Goal: Use online tool/utility: Utilize a website feature to perform a specific function

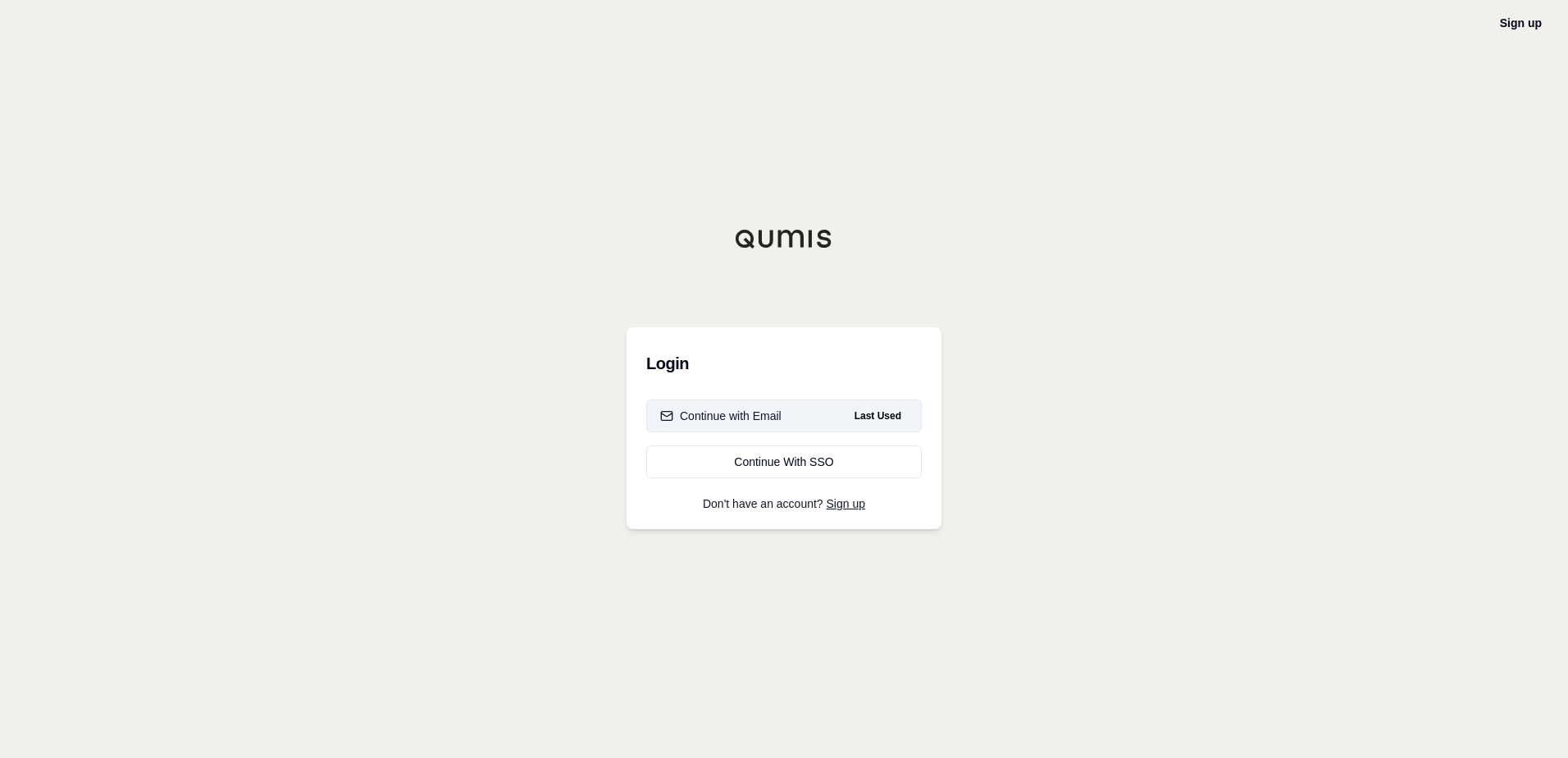
click at [787, 414] on button "Continue with Email Last Used" at bounding box center [784, 416] width 276 height 33
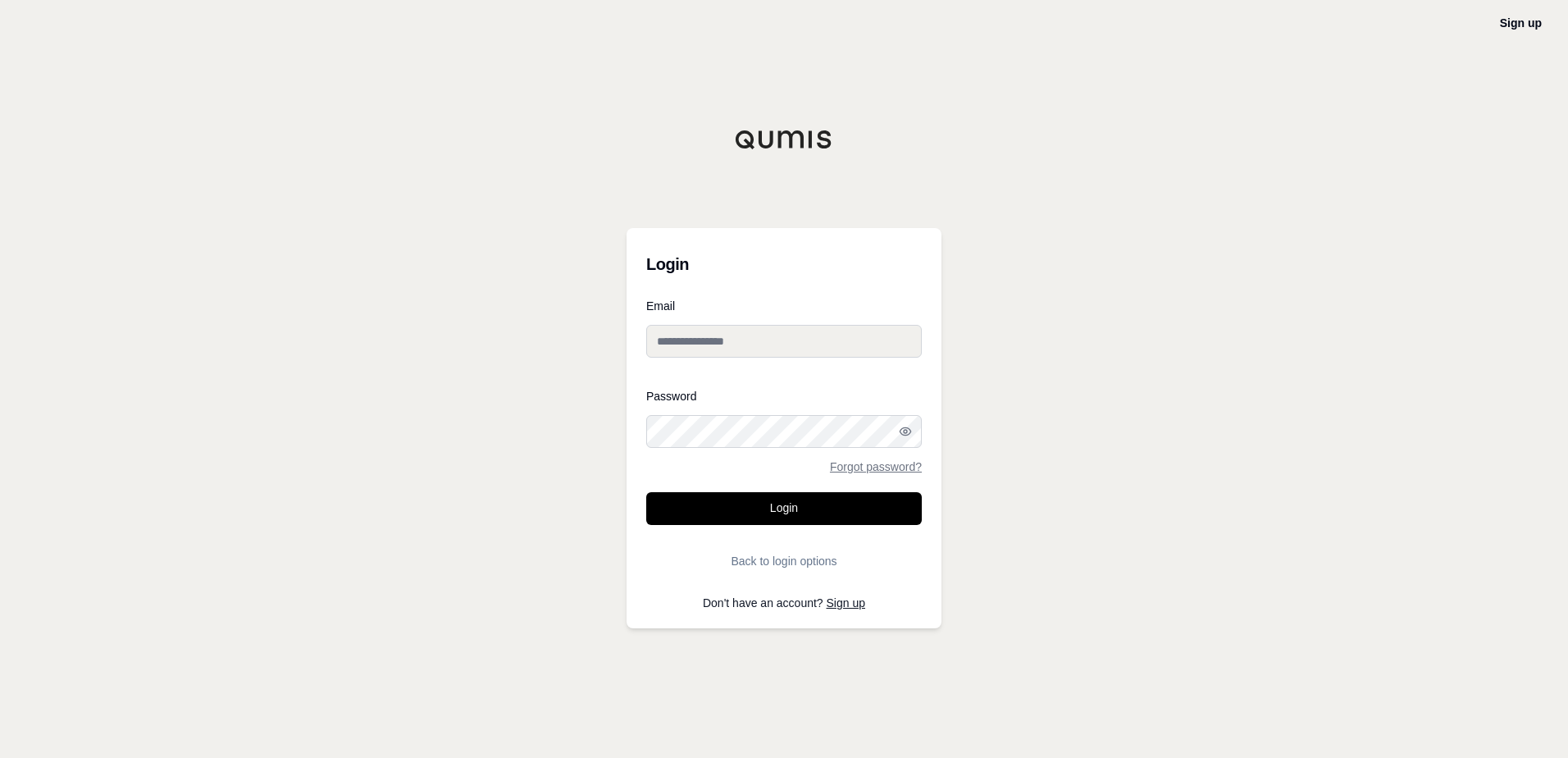
click at [762, 337] on input "Email" at bounding box center [784, 341] width 276 height 33
type input "**********"
click at [820, 506] on button "Login" at bounding box center [784, 509] width 276 height 33
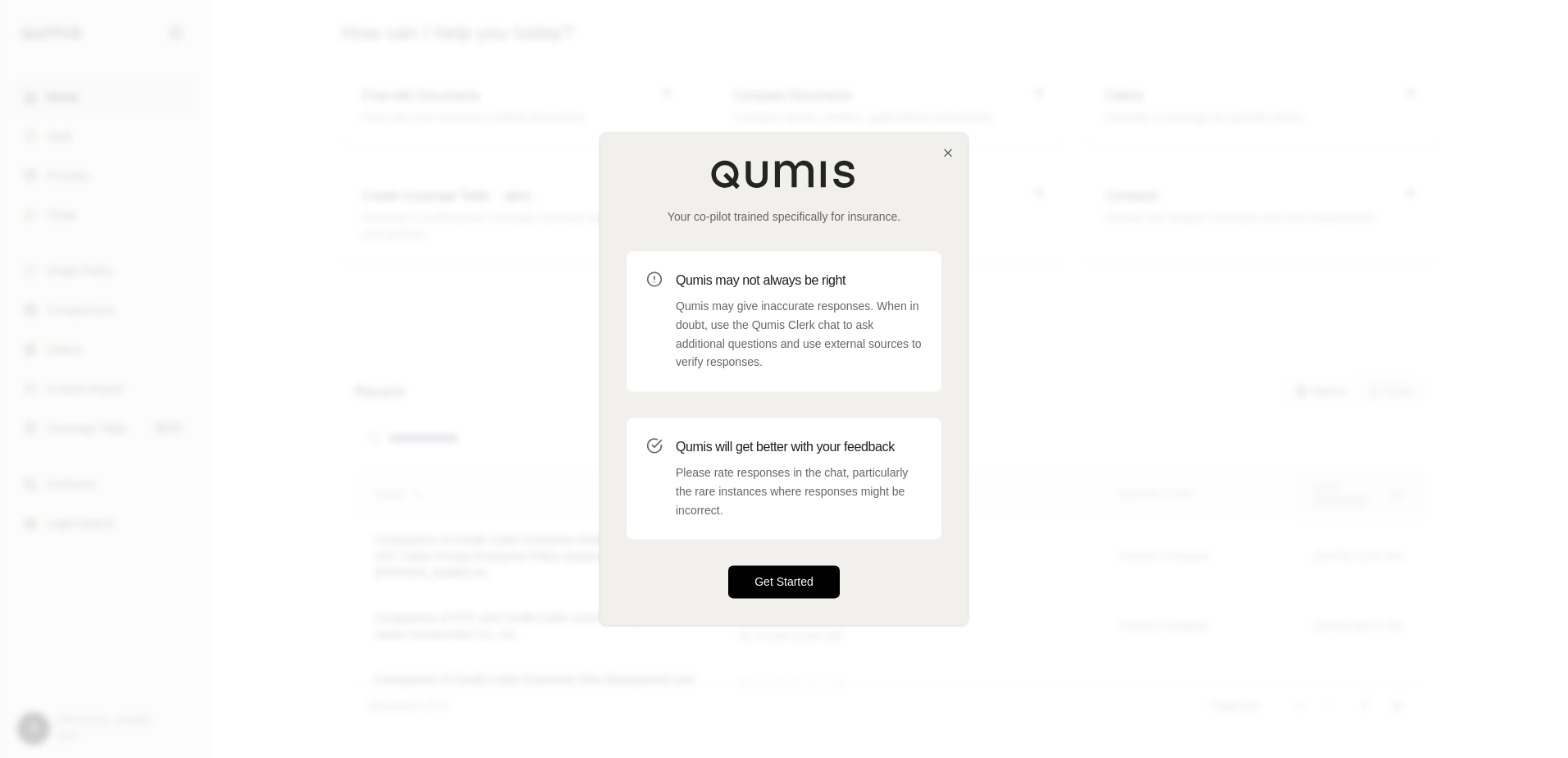
click at [792, 583] on button "Get Started" at bounding box center [783, 582] width 111 height 33
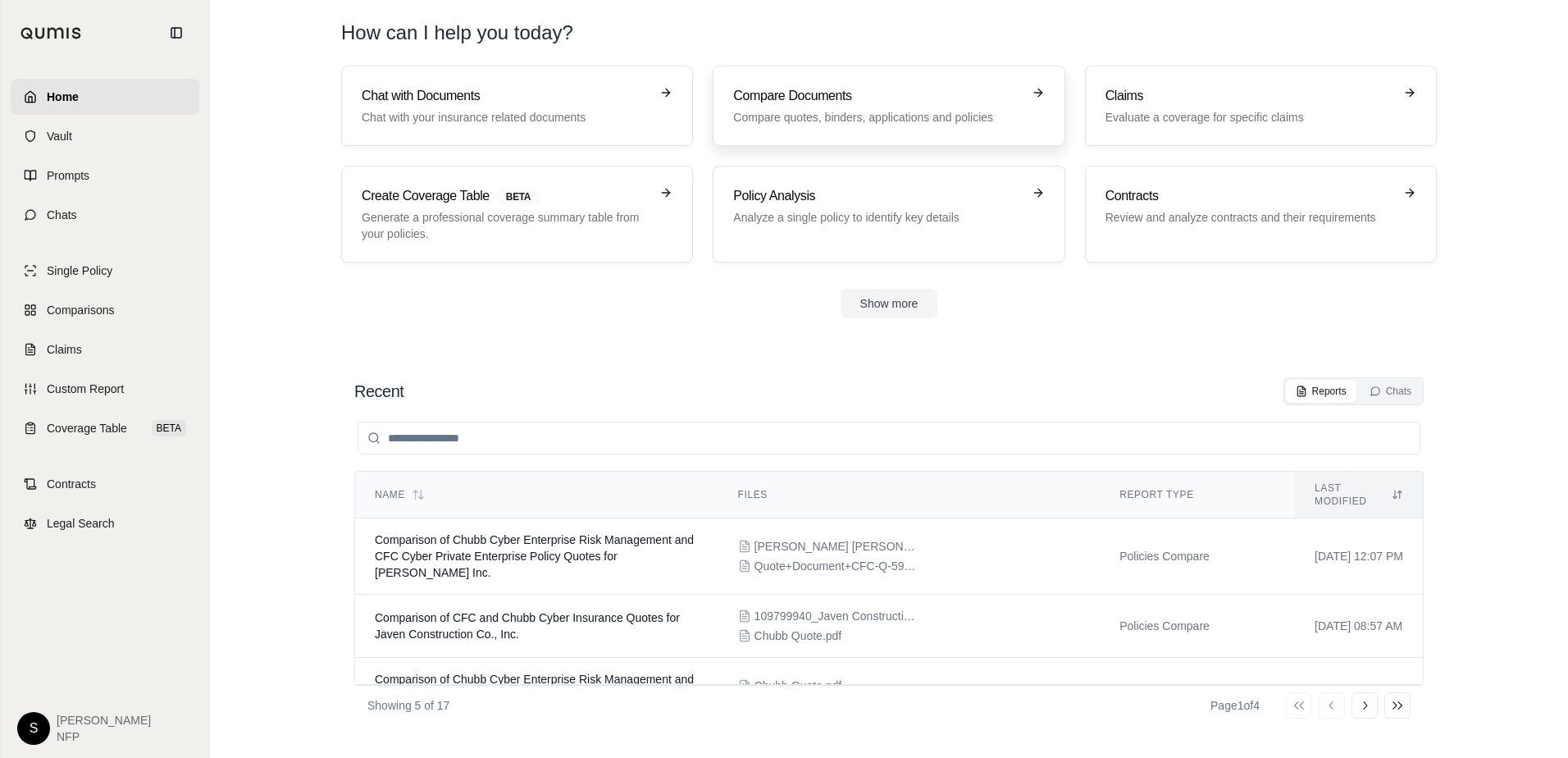
click at [842, 90] on h3 "Compare Documents" at bounding box center [877, 95] width 288 height 20
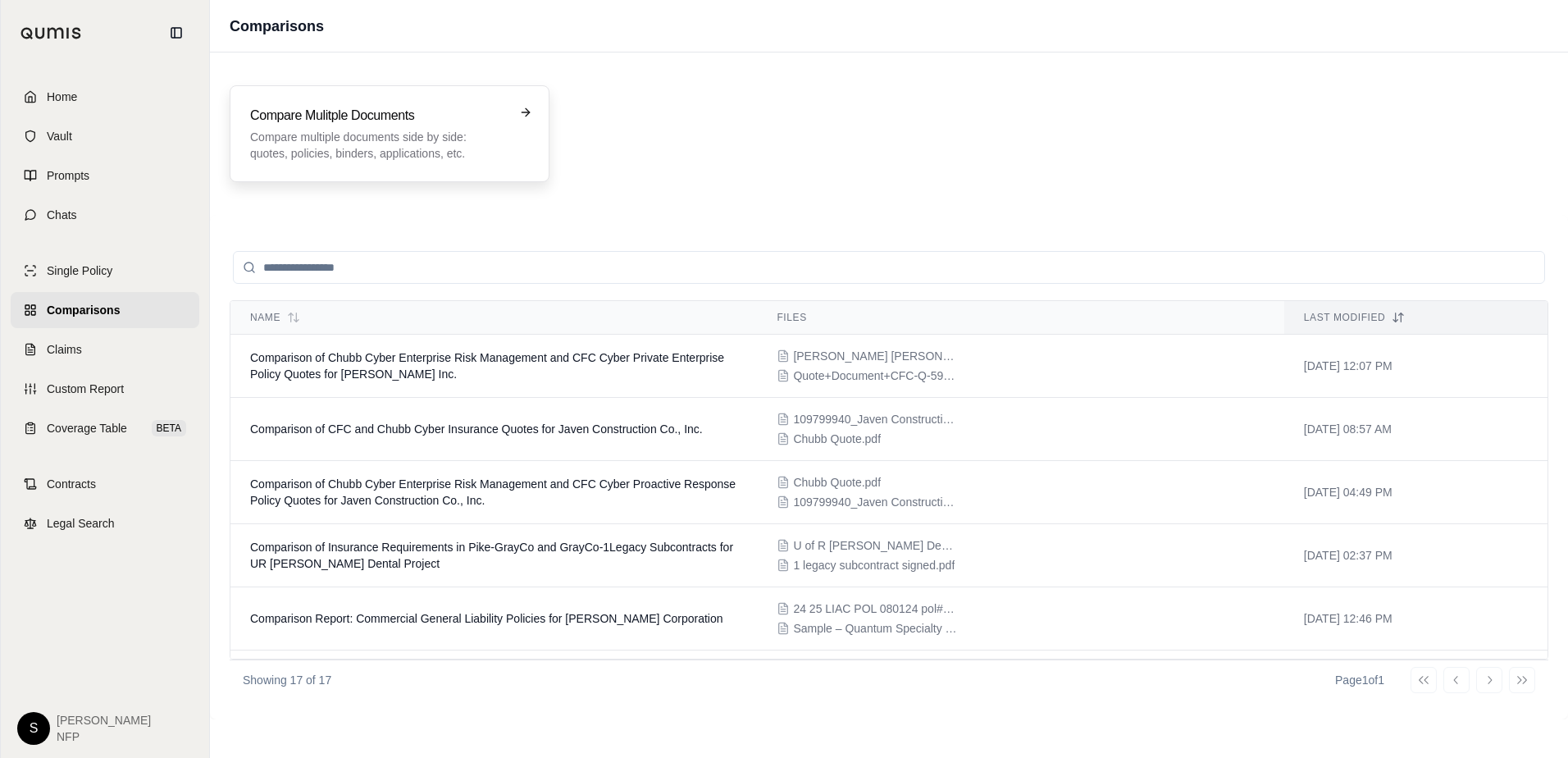
click at [438, 117] on h3 "Compare Mulitple Documents" at bounding box center [378, 115] width 256 height 20
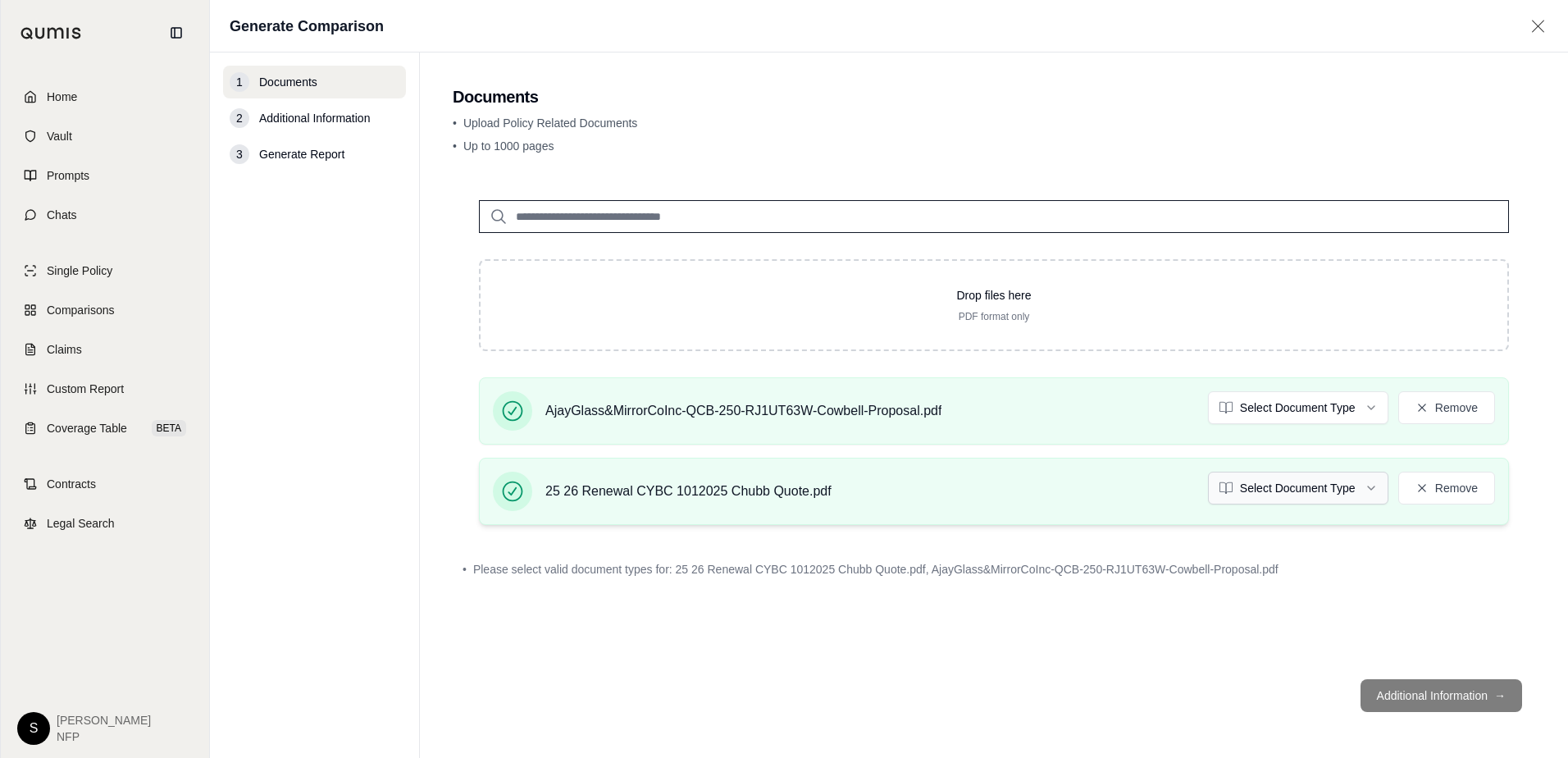
click at [1371, 485] on html "Home Vault Prompts Chats Single Policy Comparisons Claims Custom Report Coverag…" at bounding box center [784, 379] width 1568 height 758
click at [1366, 401] on html "Home Vault Prompts Chats Single Policy Comparisons Claims Custom Report Coverag…" at bounding box center [784, 379] width 1568 height 758
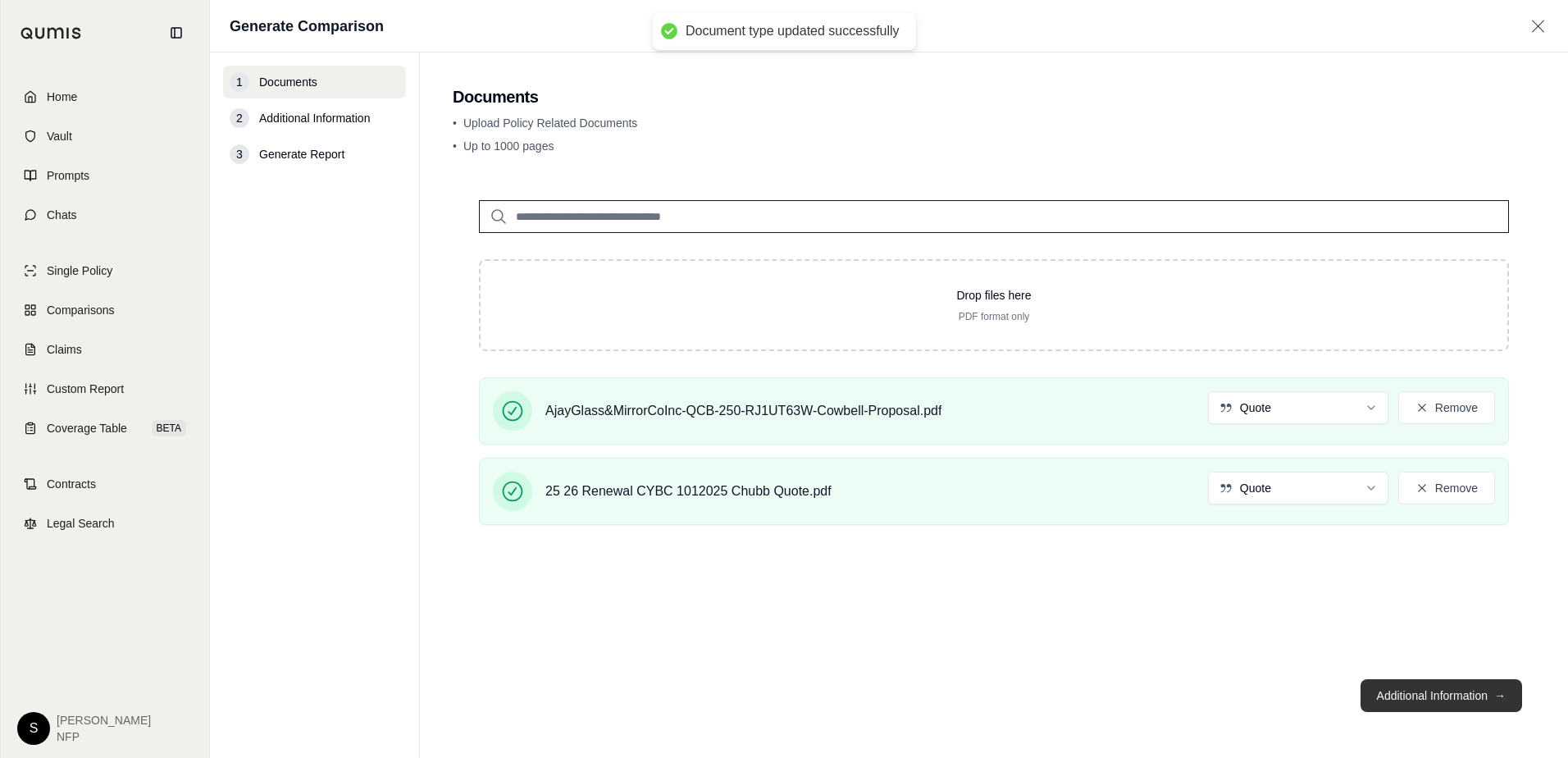
click at [1461, 694] on button "Additional Information →" at bounding box center [1441, 696] width 162 height 33
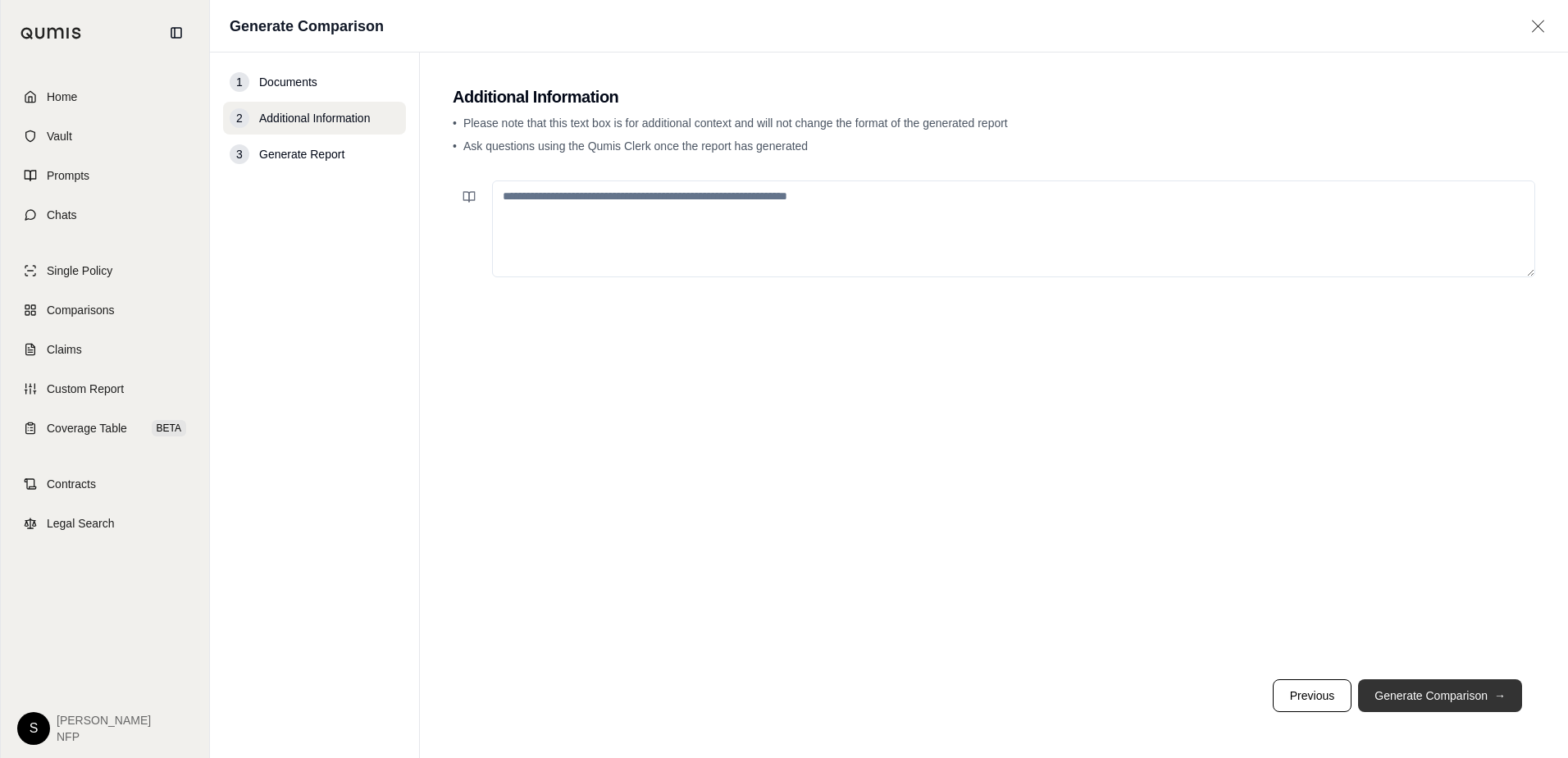
click at [1471, 695] on button "Generate Comparison →" at bounding box center [1440, 696] width 164 height 33
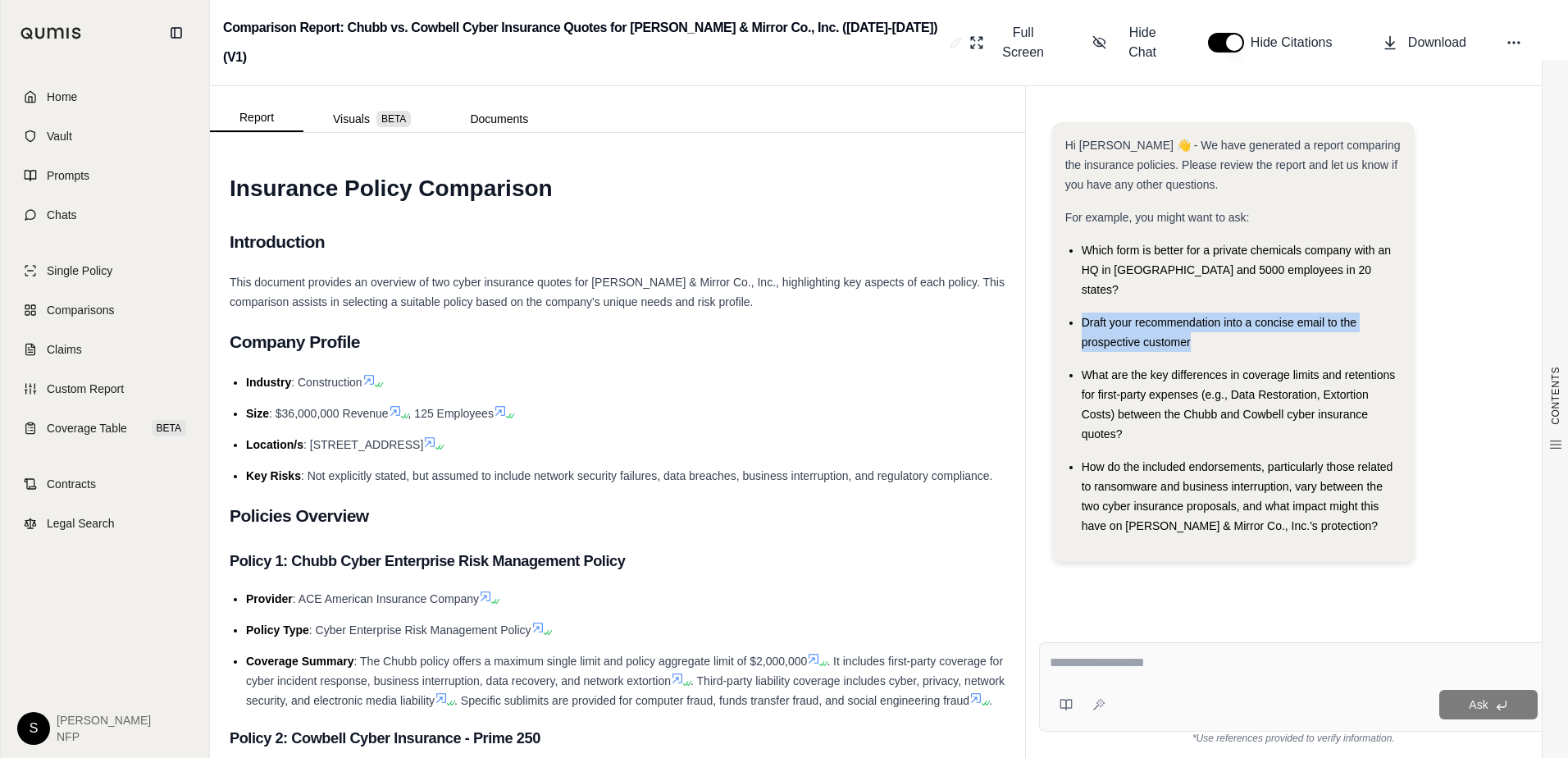
drag, startPoint x: 1202, startPoint y: 295, endPoint x: 1082, endPoint y: 274, distance: 121.8
click at [1082, 312] on div "Draft your recommendation into a concise email to the prospective customer" at bounding box center [1241, 332] width 320 height 39
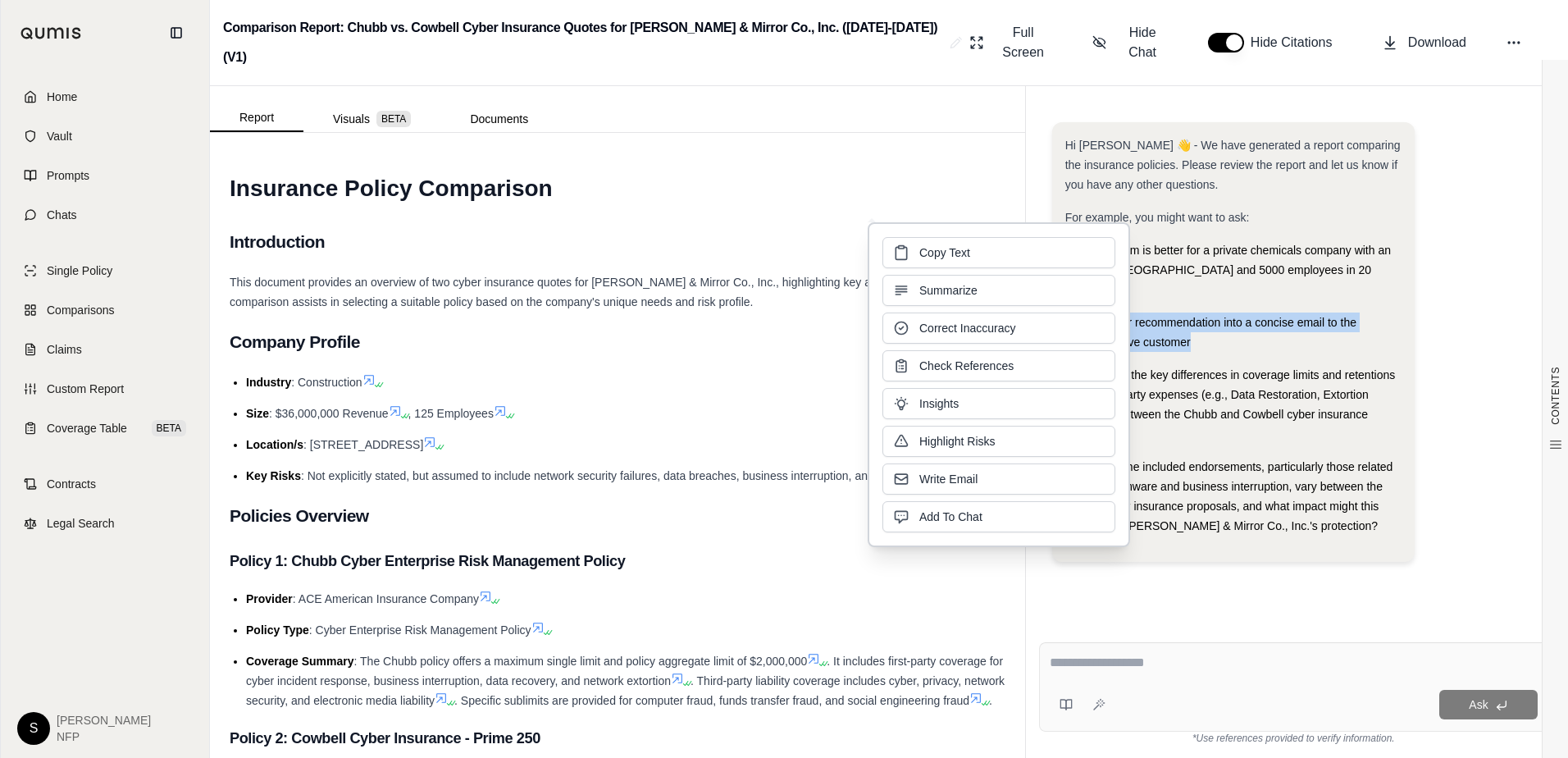
drag, startPoint x: 1082, startPoint y: 274, endPoint x: 1006, endPoint y: 259, distance: 77.5
click at [998, 253] on button "Copy Text" at bounding box center [999, 253] width 233 height 31
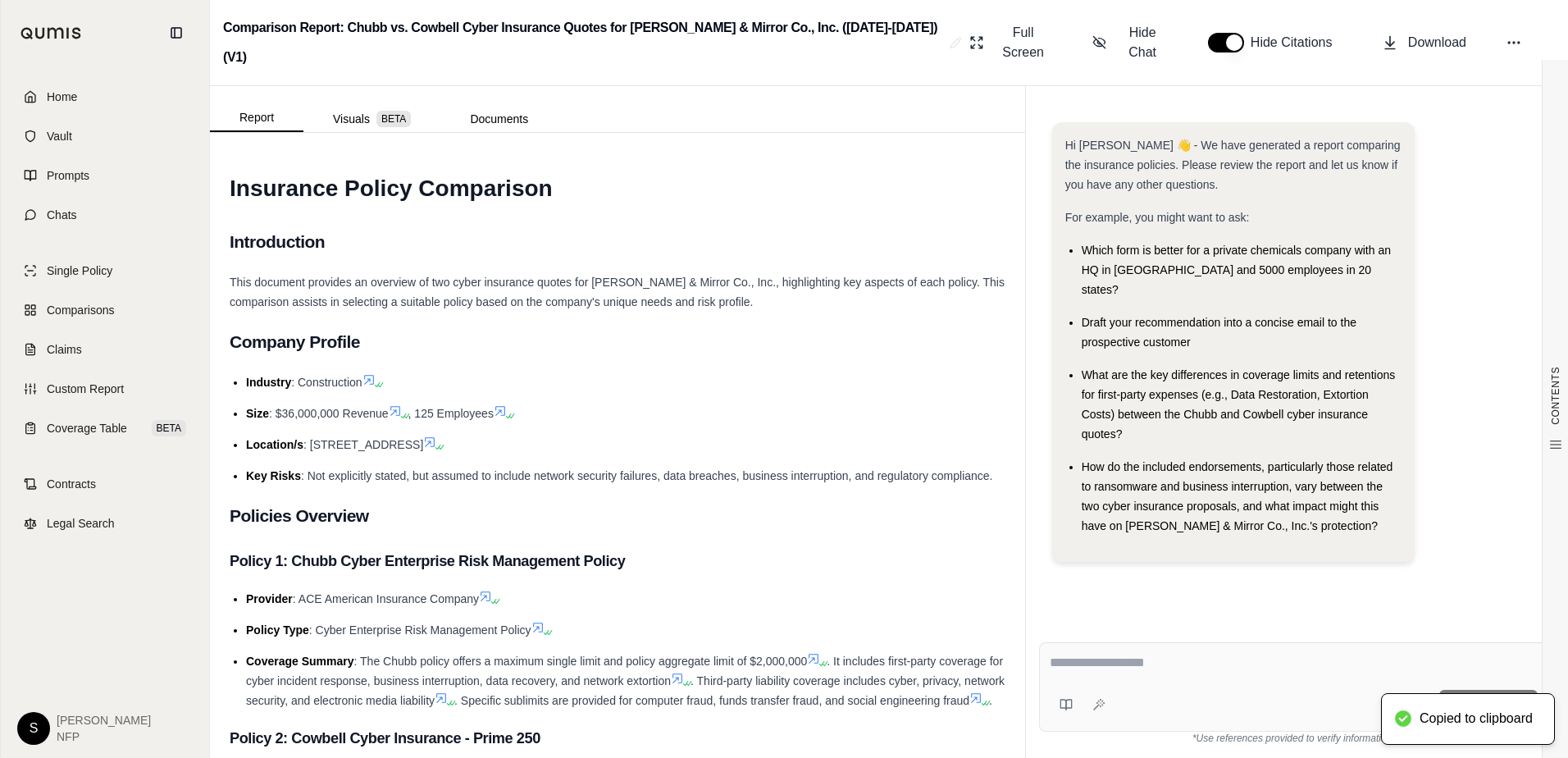
click at [1167, 658] on textarea at bounding box center [1293, 663] width 488 height 20
paste textarea "**********"
type textarea "**********"
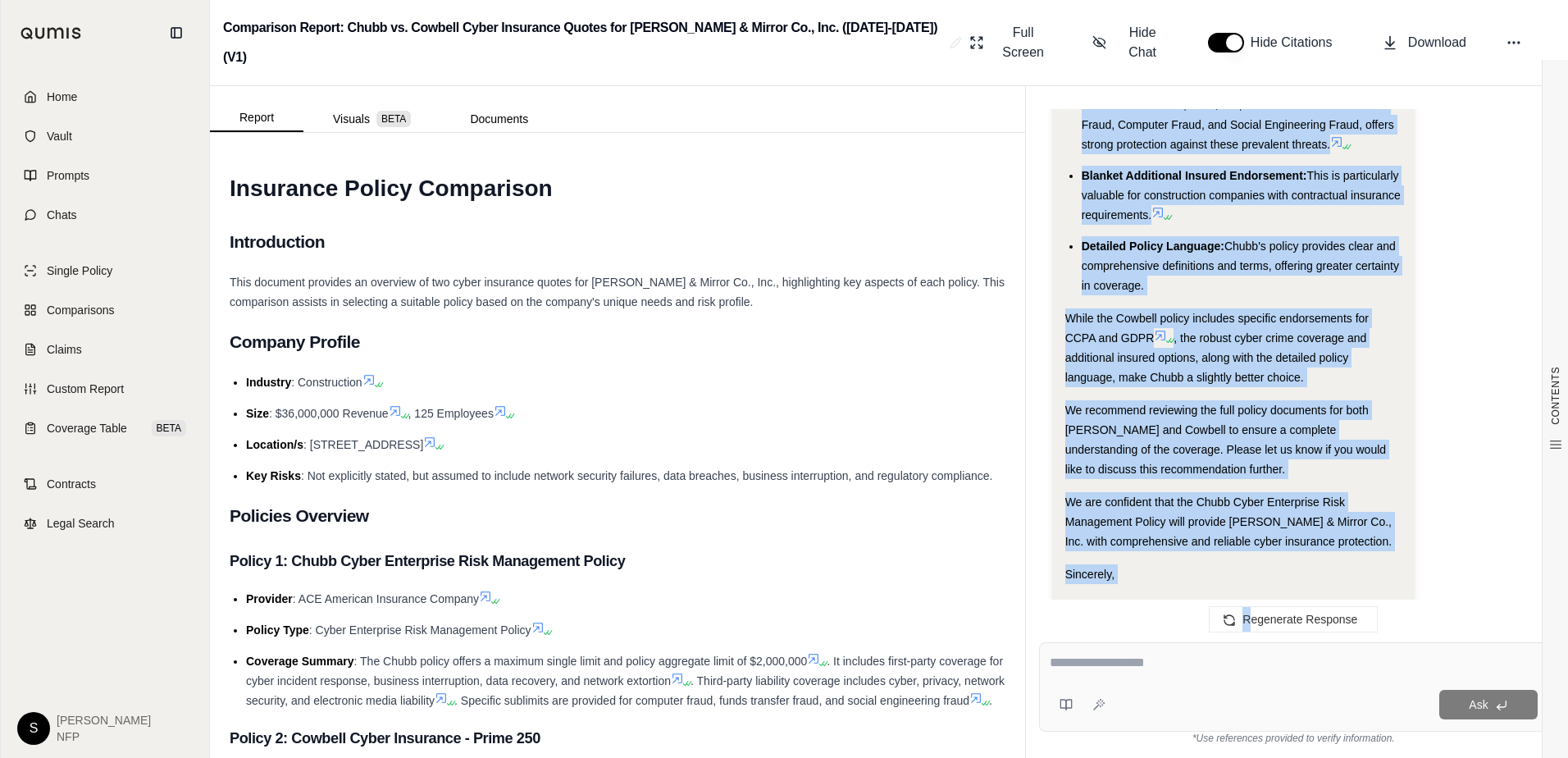
scroll to position [2048, 0]
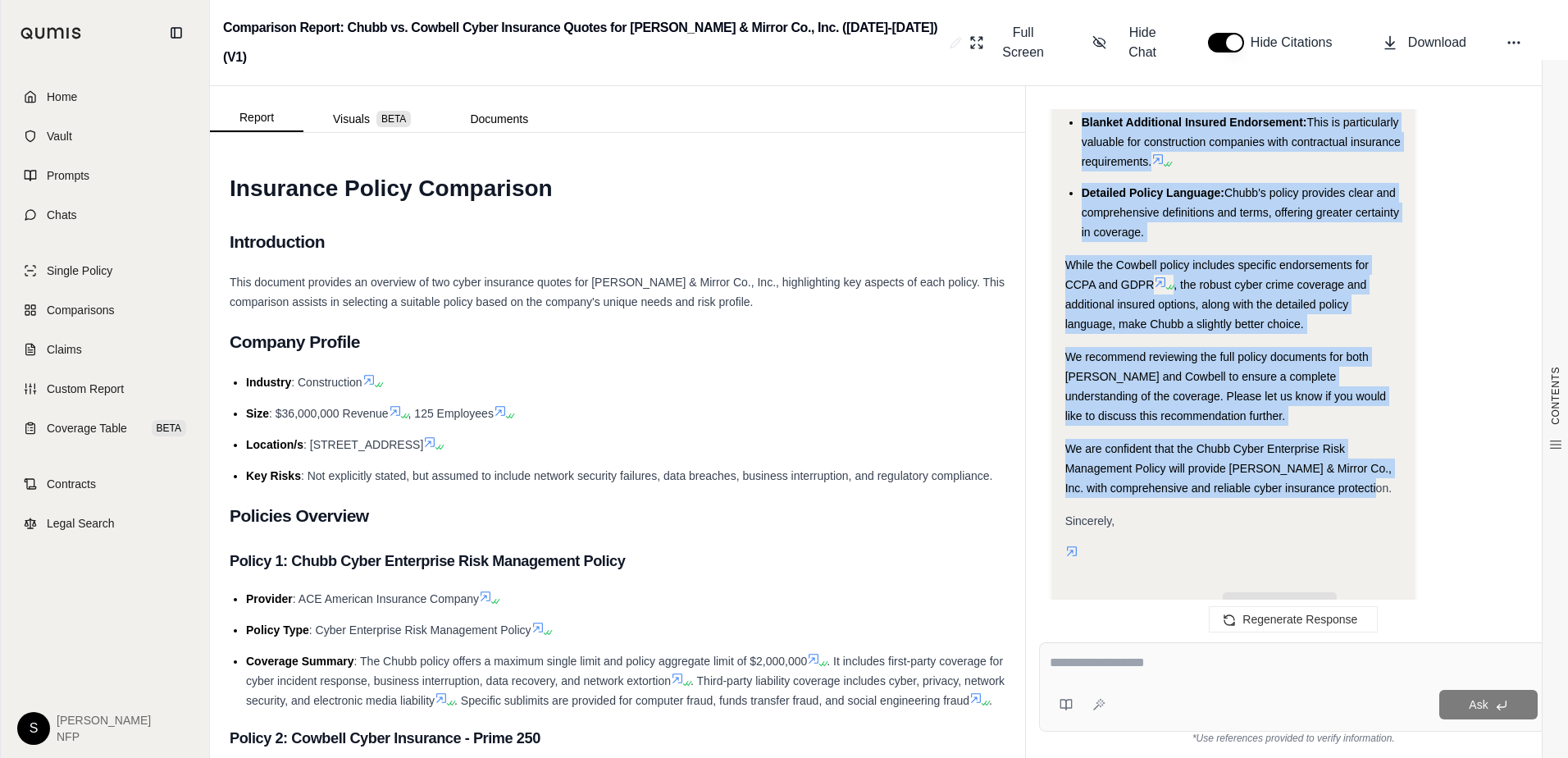
drag, startPoint x: 1066, startPoint y: 254, endPoint x: 1355, endPoint y: 447, distance: 347.5
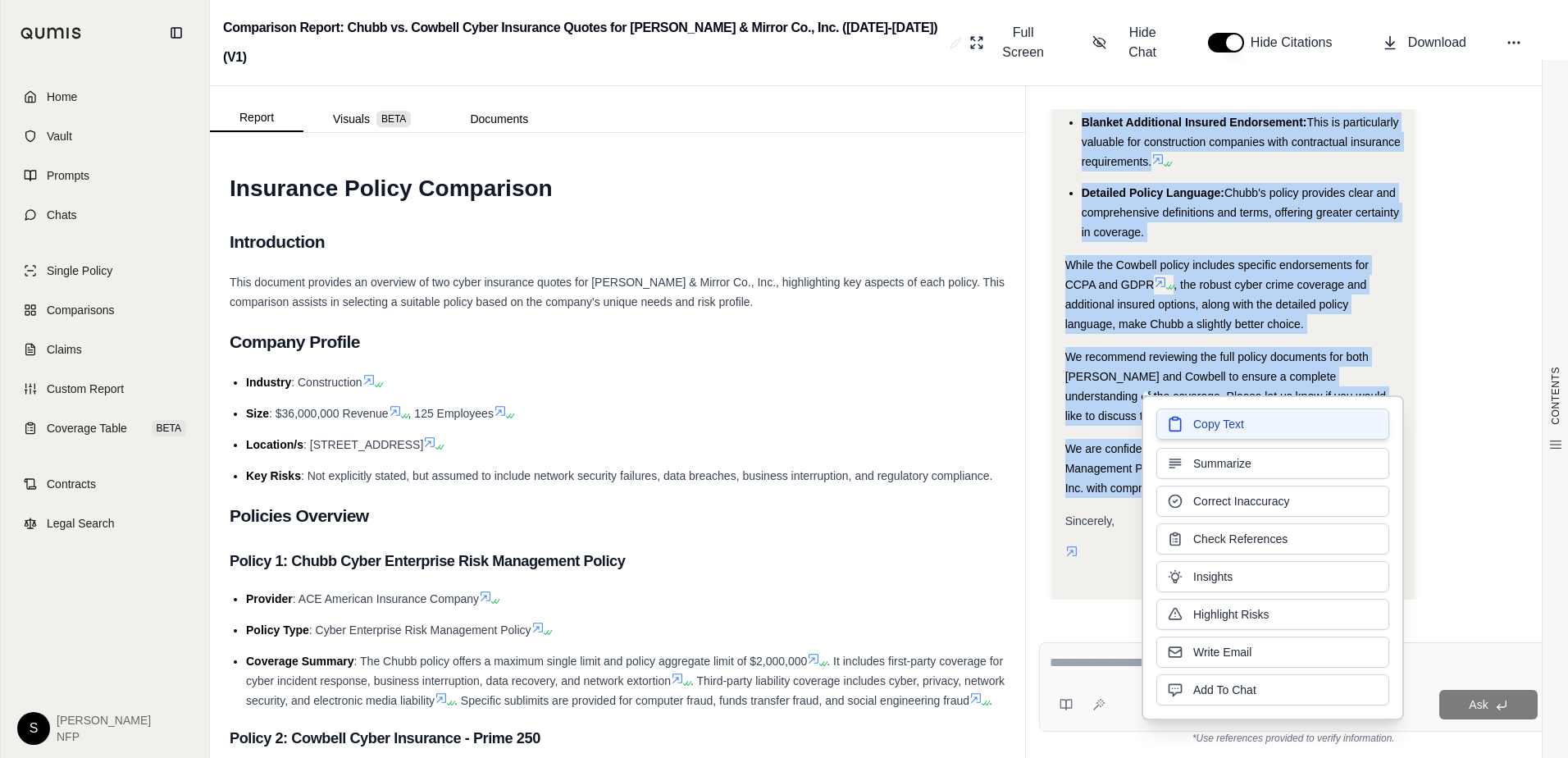
click at [1202, 420] on span "Copy Text" at bounding box center [1219, 424] width 51 height 16
